Goal: Browse casually: Explore the website without a specific task or goal

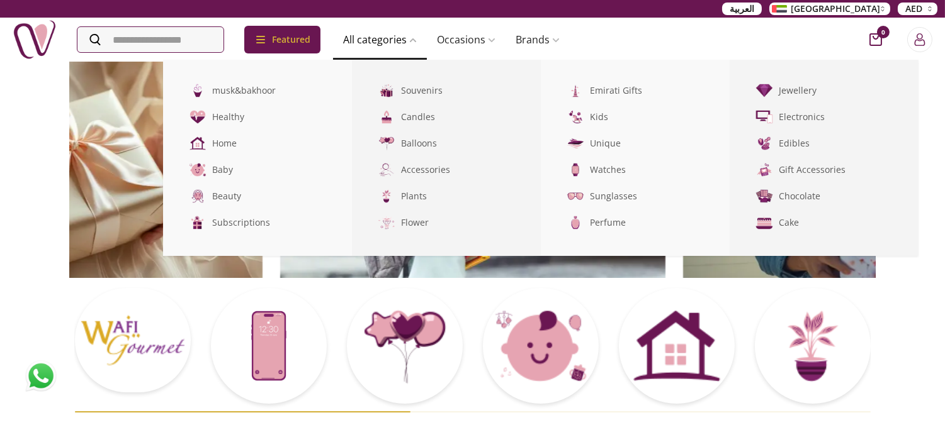
click at [407, 40] on link "All categories" at bounding box center [380, 39] width 94 height 25
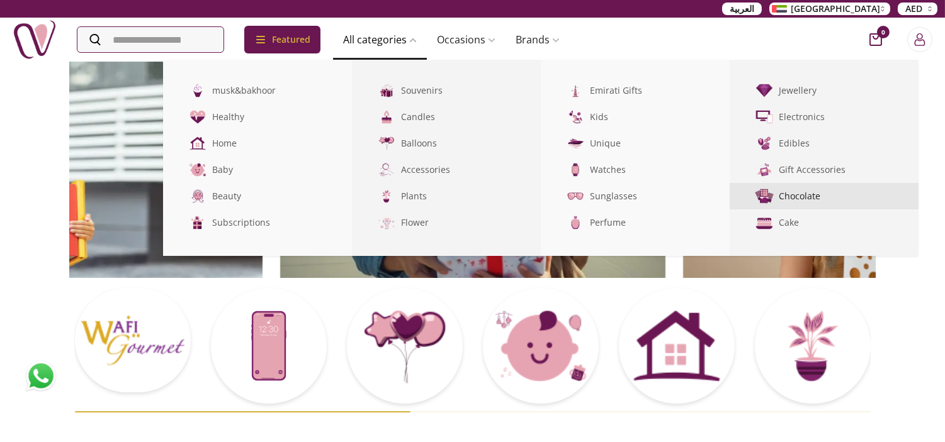
click at [823, 199] on link "Chocolate" at bounding box center [823, 196] width 189 height 26
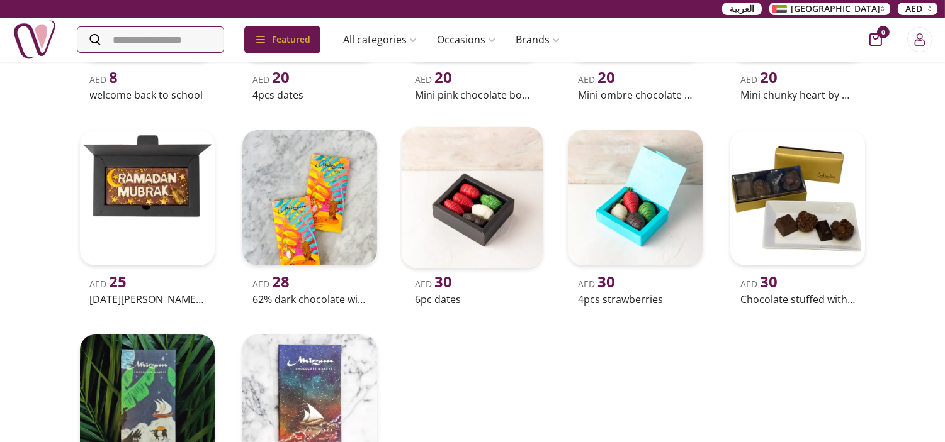
scroll to position [317, 0]
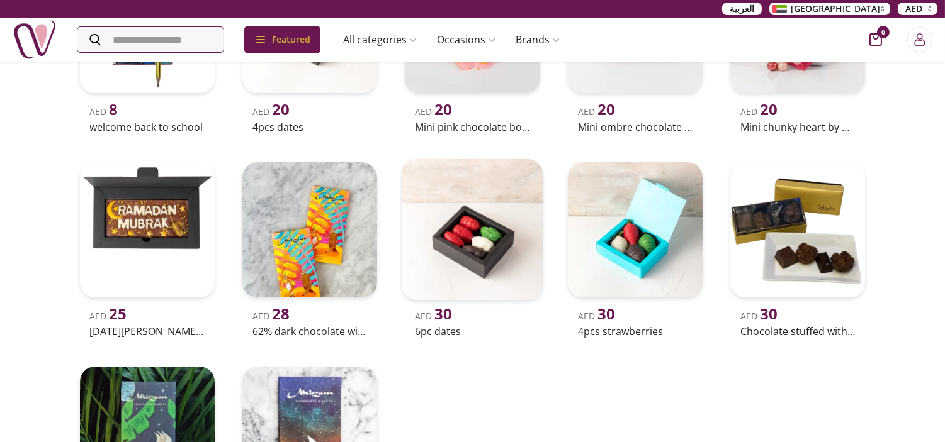
click at [467, 262] on img at bounding box center [473, 230] width 142 height 142
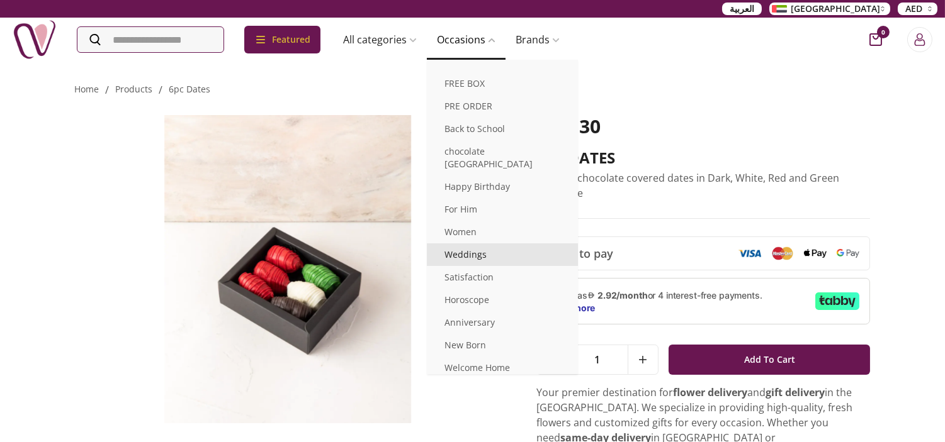
click at [477, 244] on link "Weddings" at bounding box center [502, 255] width 151 height 23
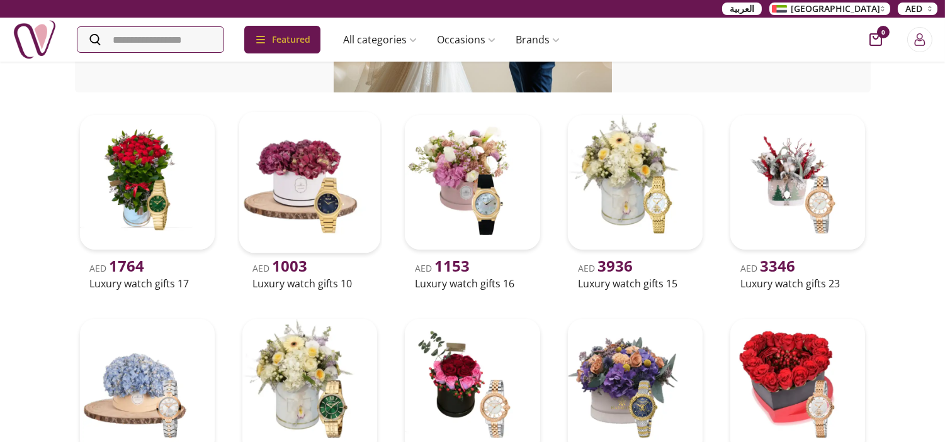
scroll to position [140, 0]
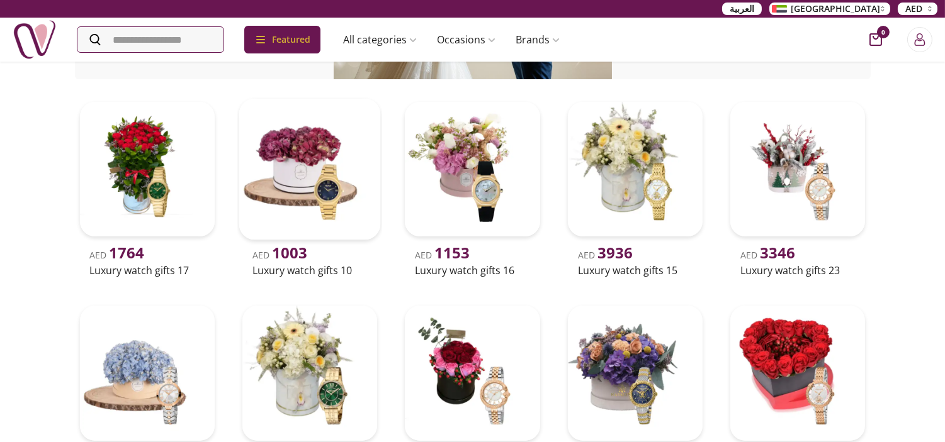
click at [310, 173] on img at bounding box center [310, 170] width 142 height 142
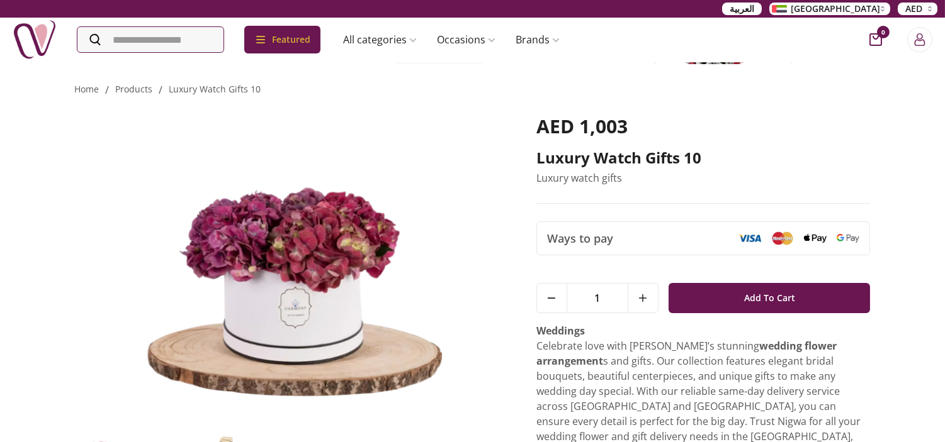
click at [30, 38] on img at bounding box center [35, 40] width 44 height 44
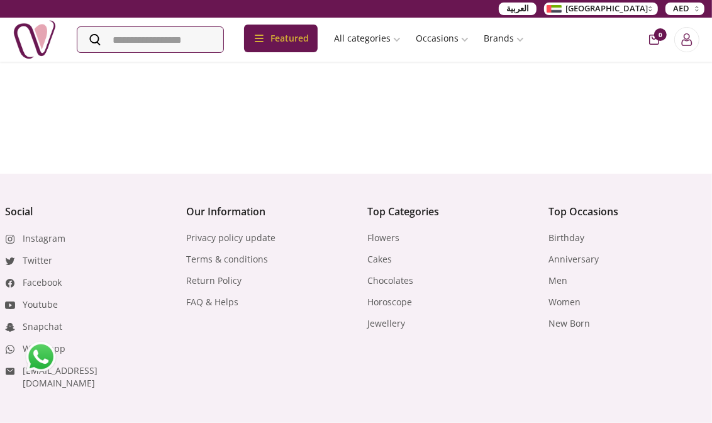
scroll to position [5050, 0]
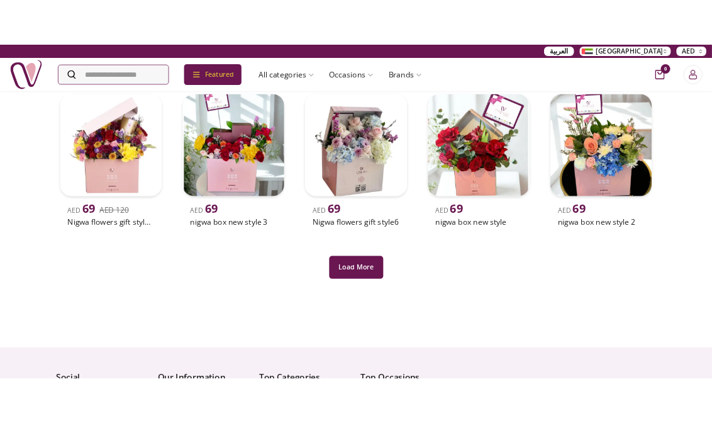
scroll to position [489, 0]
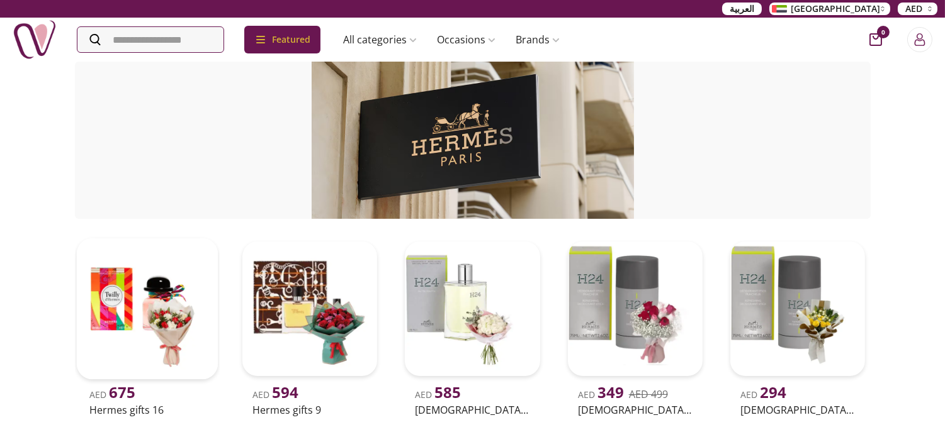
click at [122, 319] on img at bounding box center [147, 310] width 142 height 142
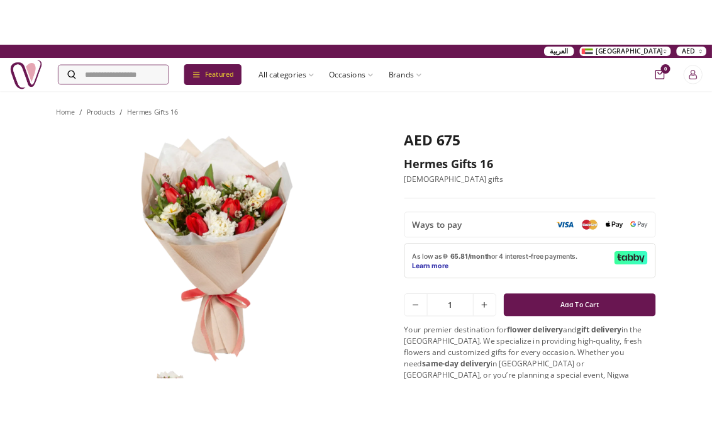
scroll to position [419, 0]
